Goal: Navigation & Orientation: Understand site structure

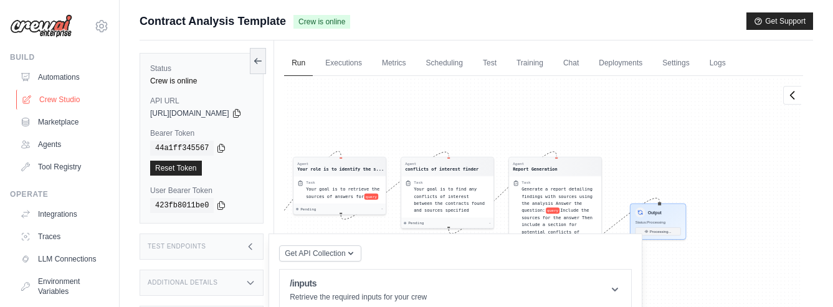
click at [52, 99] on link "Crew Studio" at bounding box center [63, 100] width 94 height 20
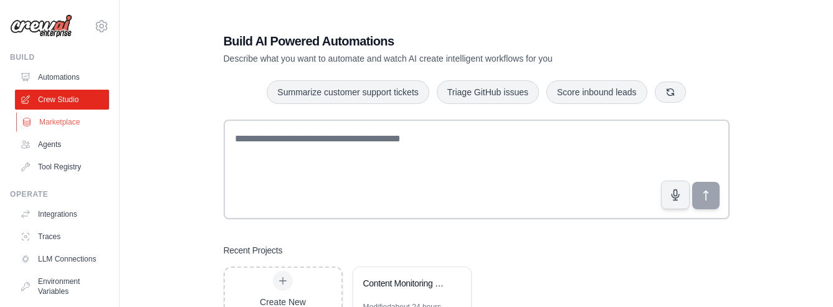
click at [57, 125] on link "Marketplace" at bounding box center [63, 122] width 94 height 20
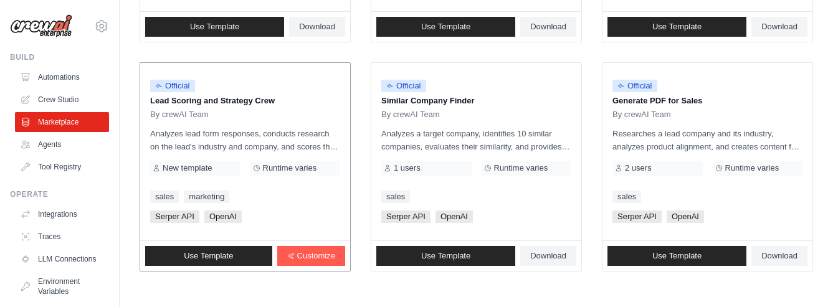
scroll to position [882, 0]
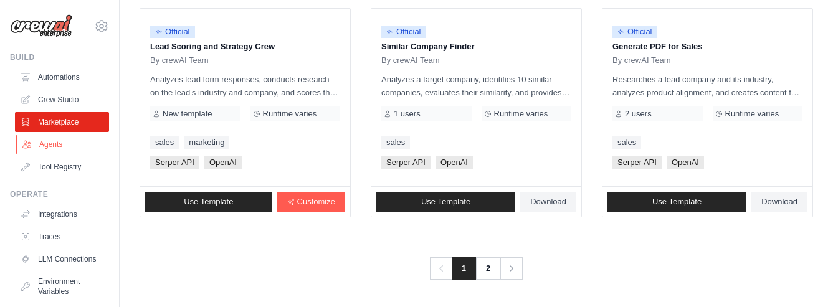
click at [40, 142] on link "Agents" at bounding box center [63, 145] width 94 height 20
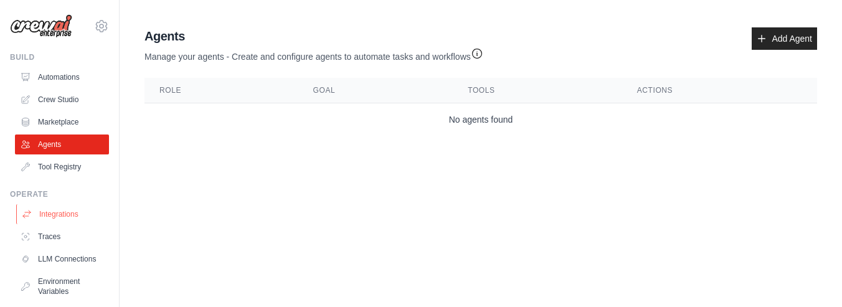
click at [43, 214] on link "Integrations" at bounding box center [63, 214] width 94 height 20
